Goal: Information Seeking & Learning: Learn about a topic

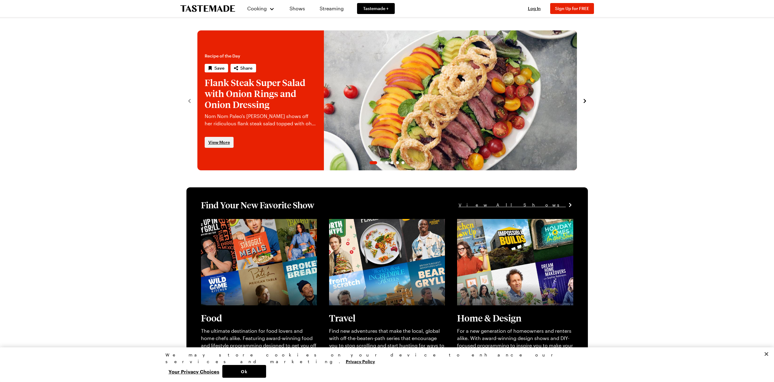
click at [219, 146] on link "View More" at bounding box center [219, 142] width 29 height 11
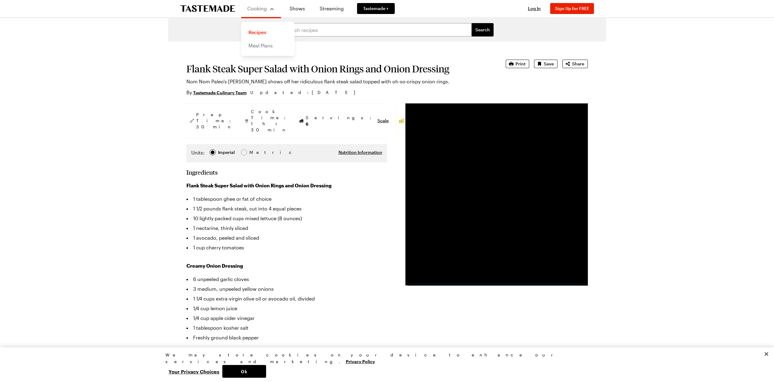
click at [265, 45] on link "Meal Plans" at bounding box center [268, 45] width 46 height 13
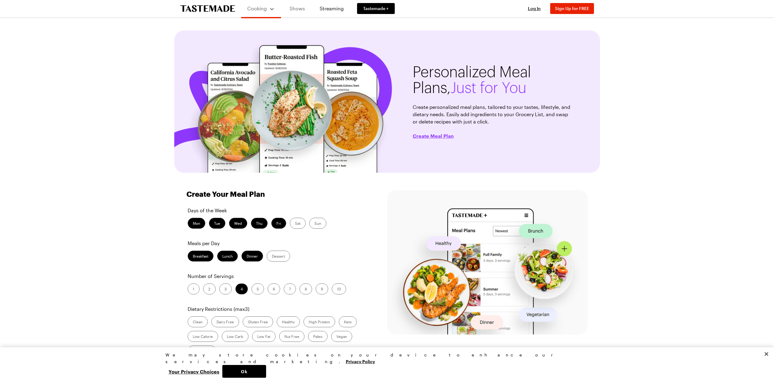
click at [297, 6] on link "Shows" at bounding box center [297, 8] width 28 height 17
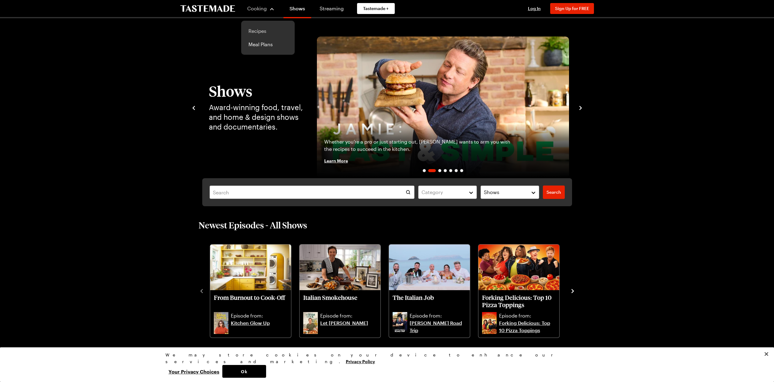
click at [254, 31] on link "Recipes" at bounding box center [268, 30] width 46 height 13
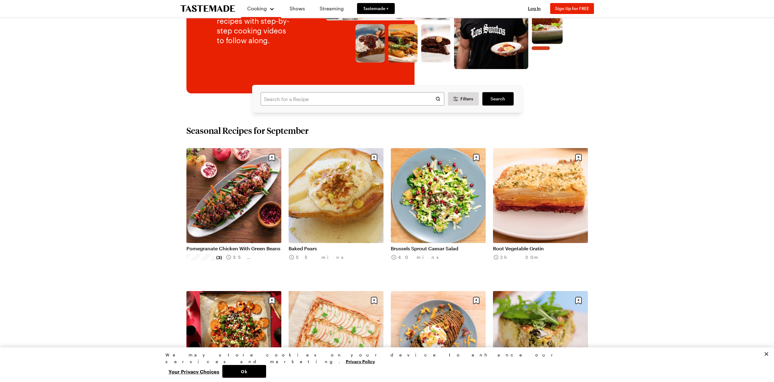
scroll to position [213, 0]
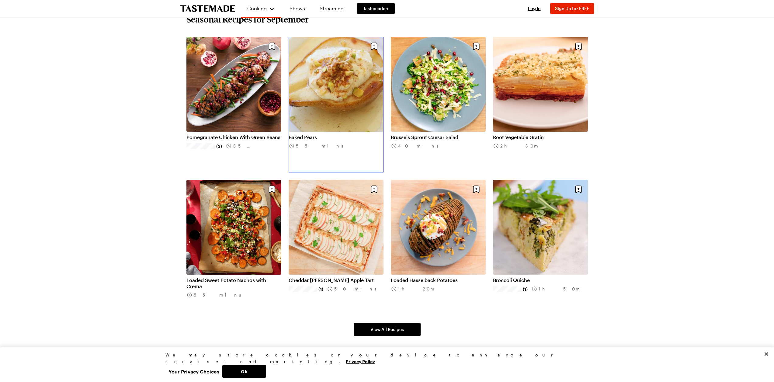
click at [339, 134] on link "Baked Pears" at bounding box center [336, 137] width 95 height 6
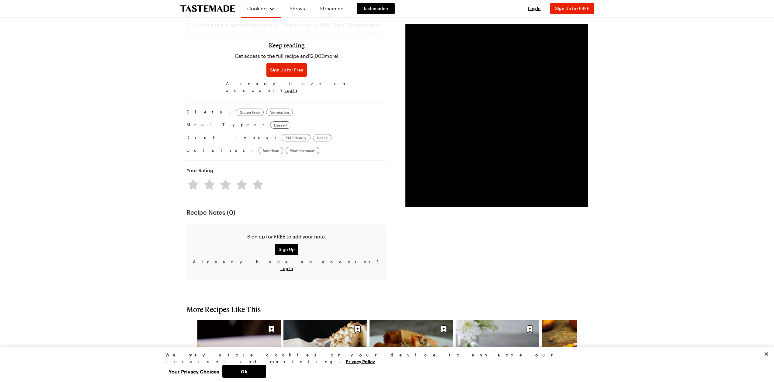
scroll to position [486, 0]
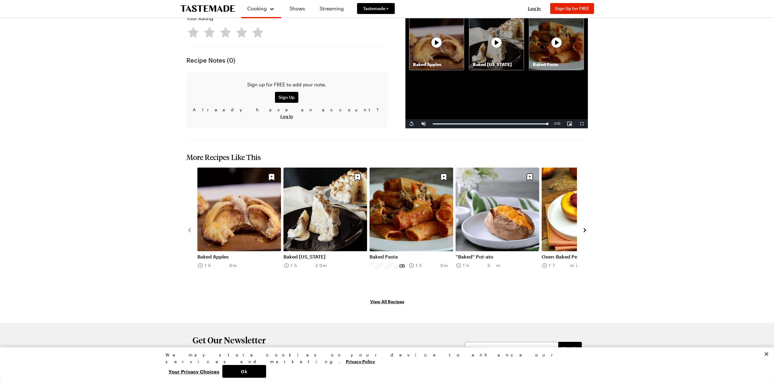
click at [423, 254] on link "Baked Pasta" at bounding box center [411, 257] width 84 height 6
